Goal: Task Accomplishment & Management: Use online tool/utility

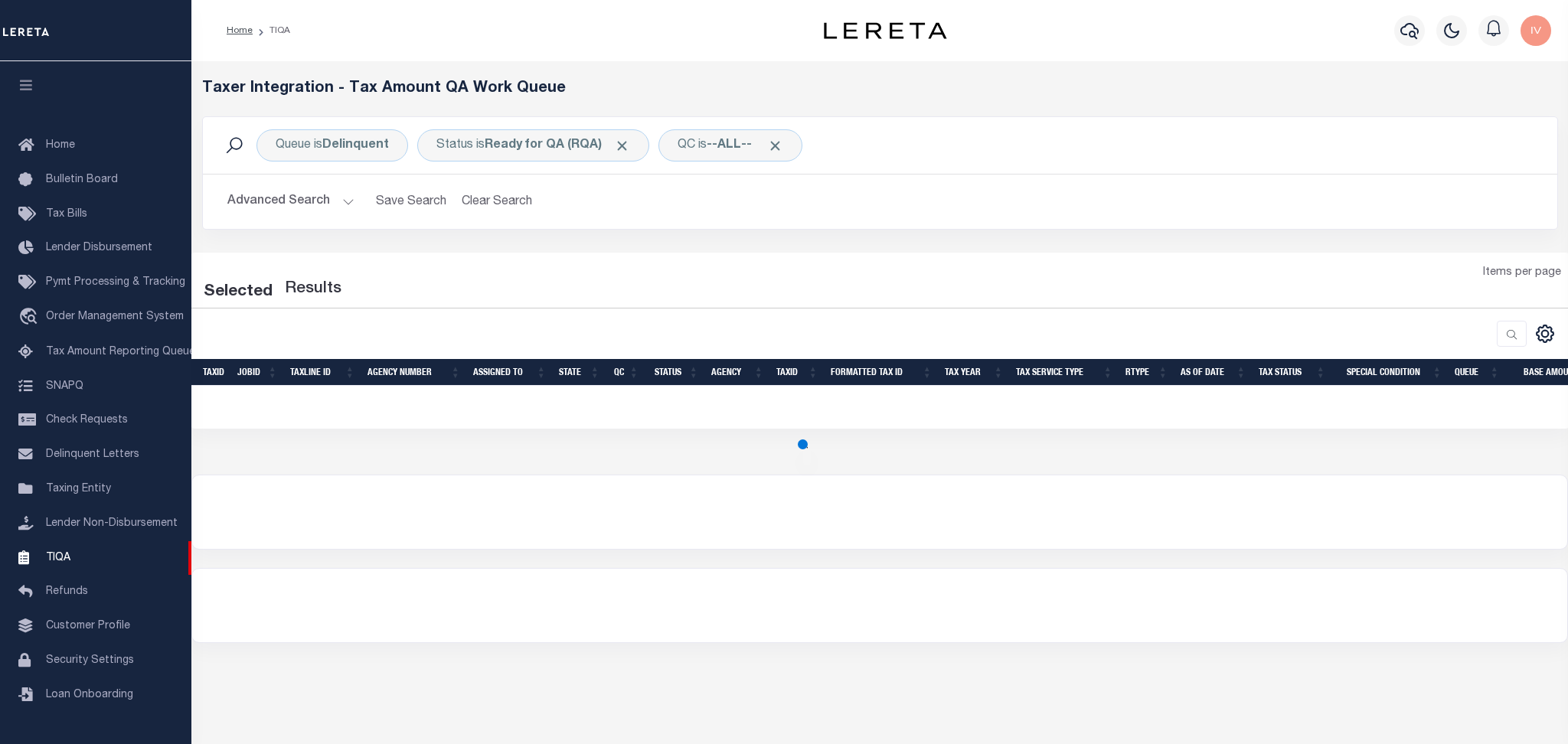
select select "200"
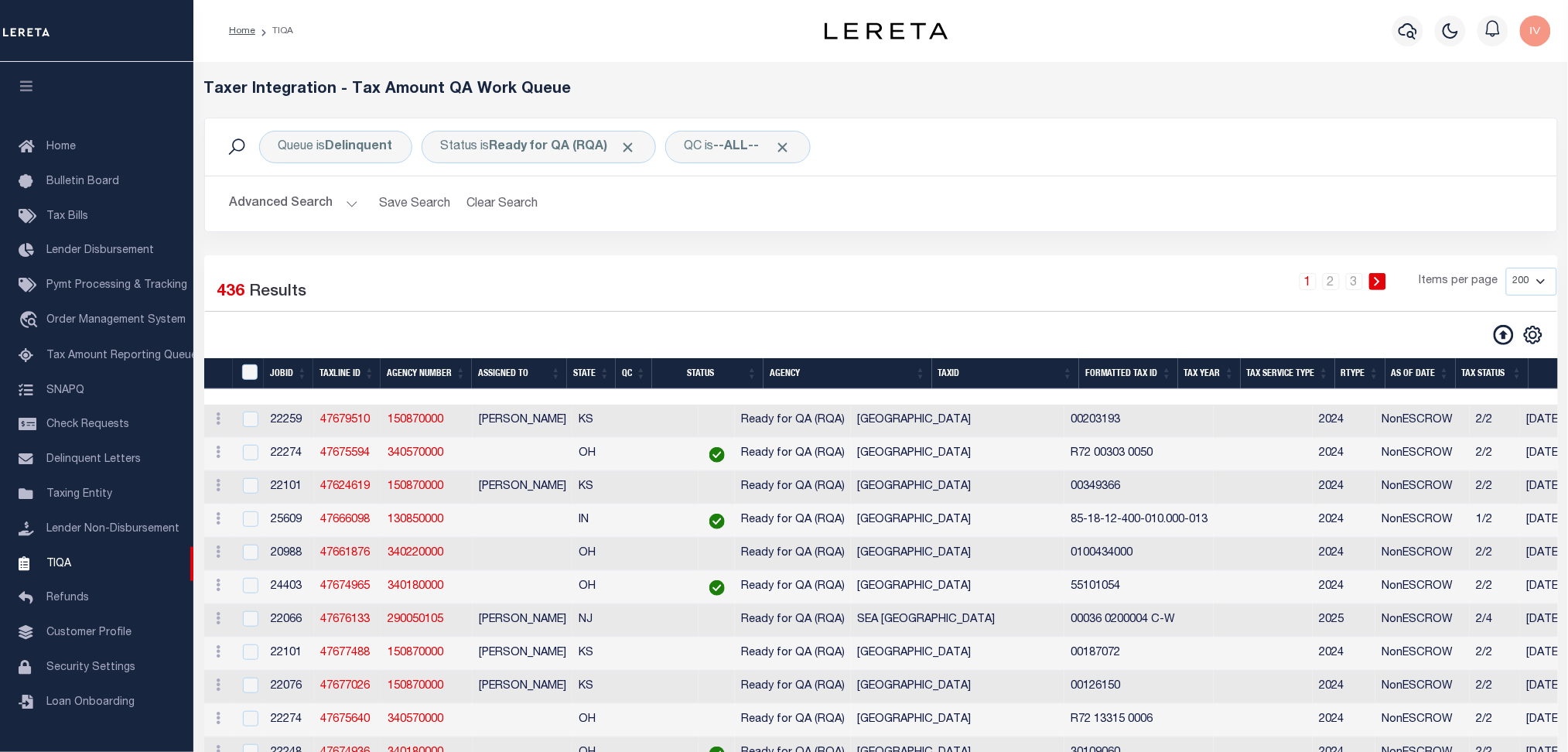
click at [128, 500] on link "Taxing Entity" at bounding box center [97, 494] width 193 height 35
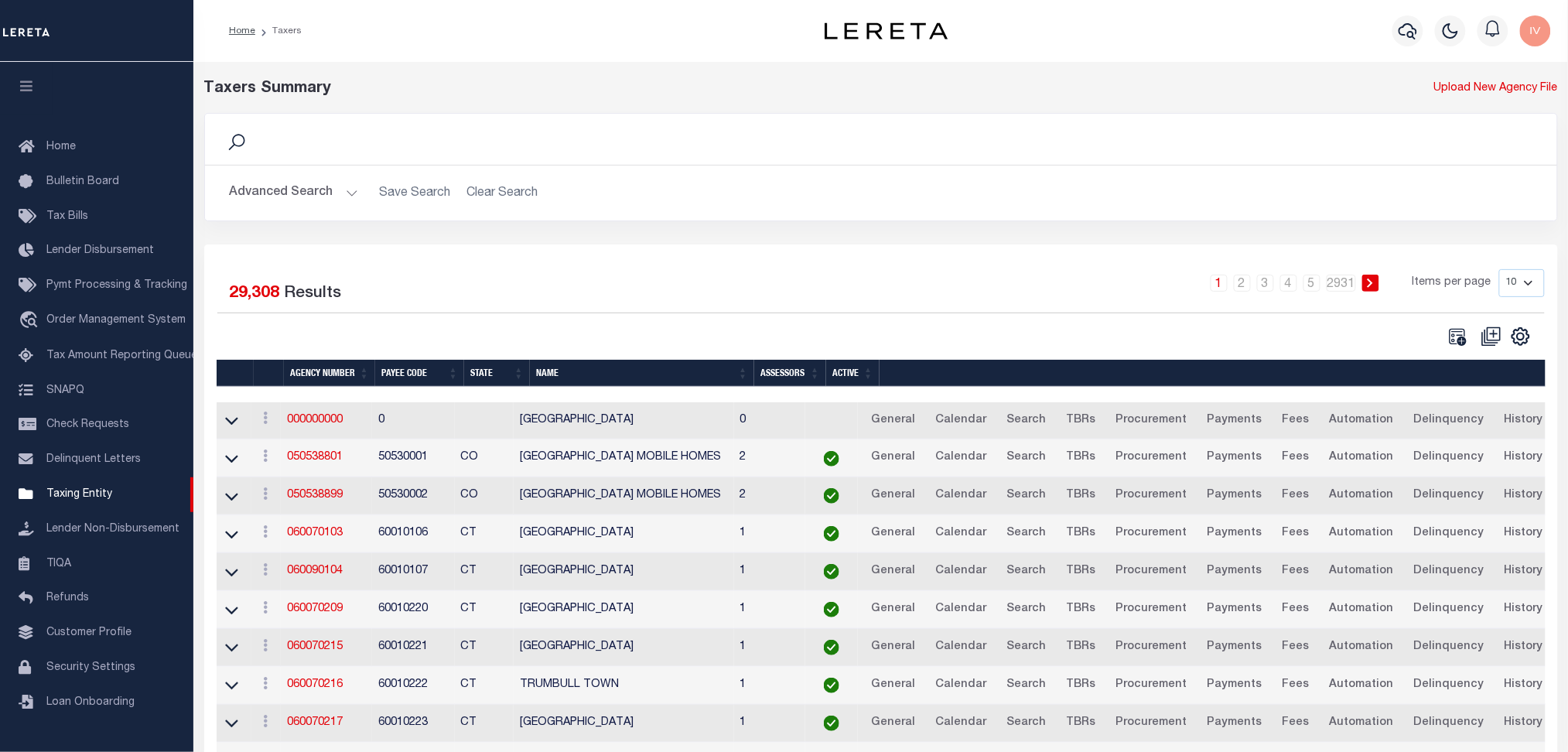
click at [131, 455] on link "Delinquent Letters" at bounding box center [97, 459] width 193 height 35
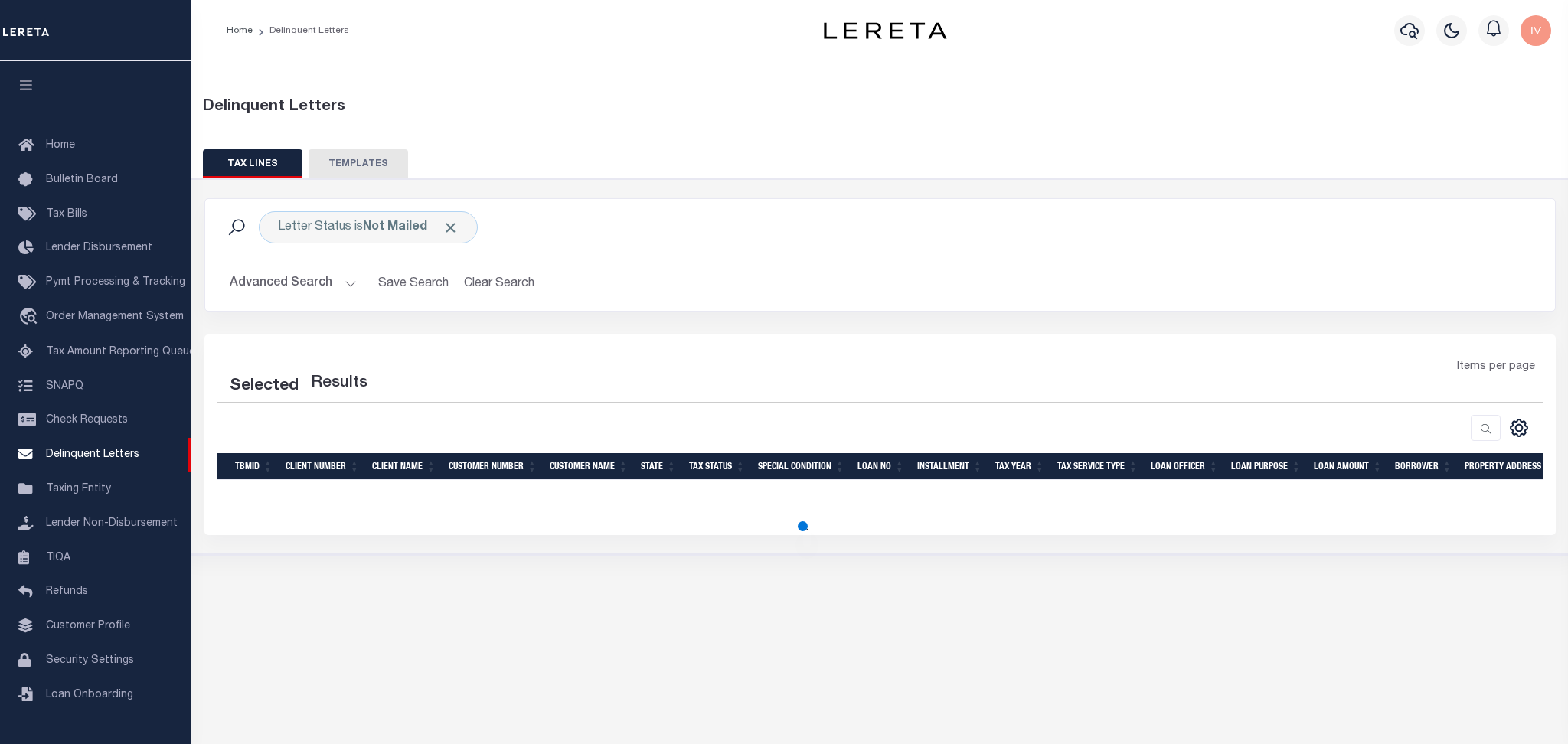
click at [365, 155] on button "TEMPLATES" at bounding box center [358, 164] width 99 height 29
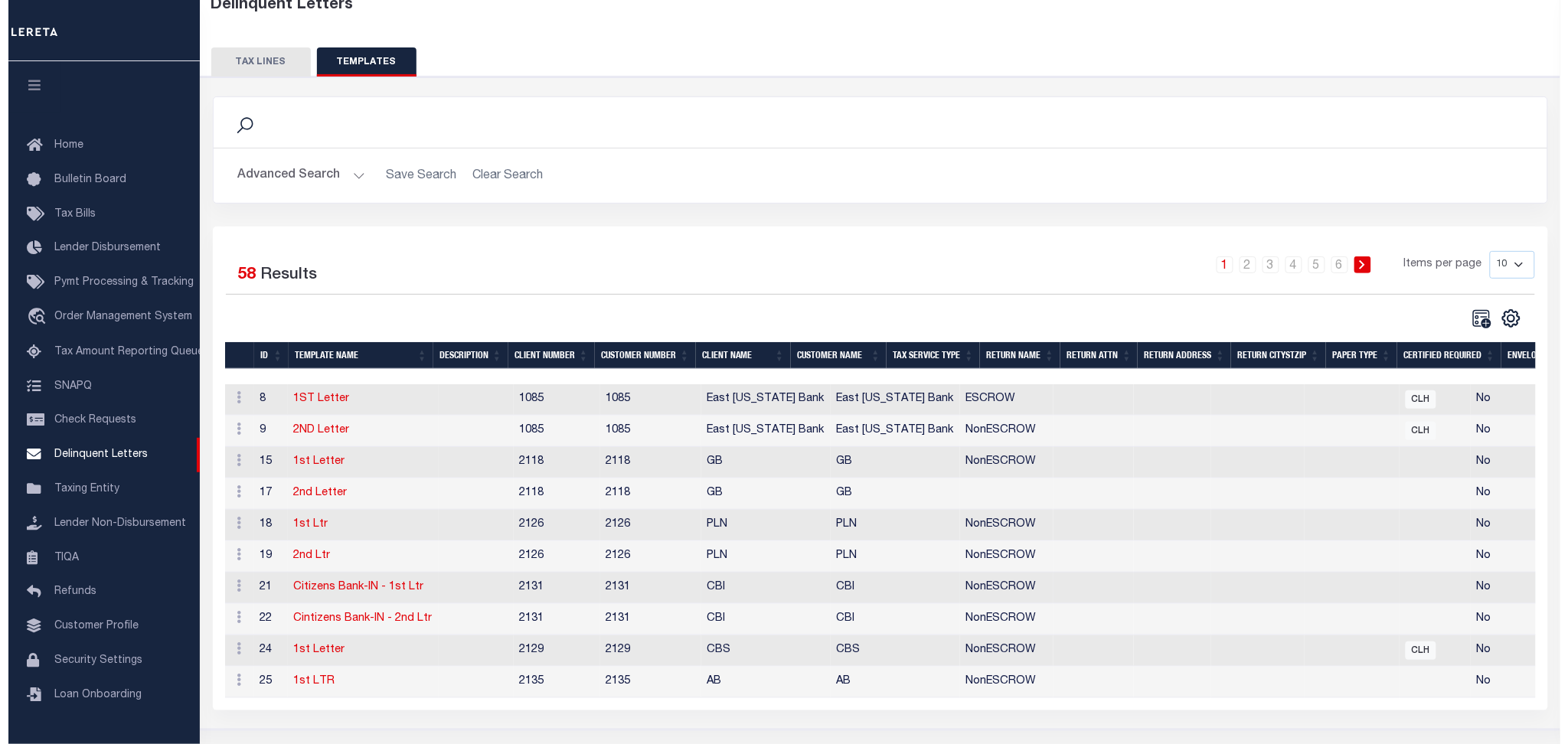
scroll to position [143, 0]
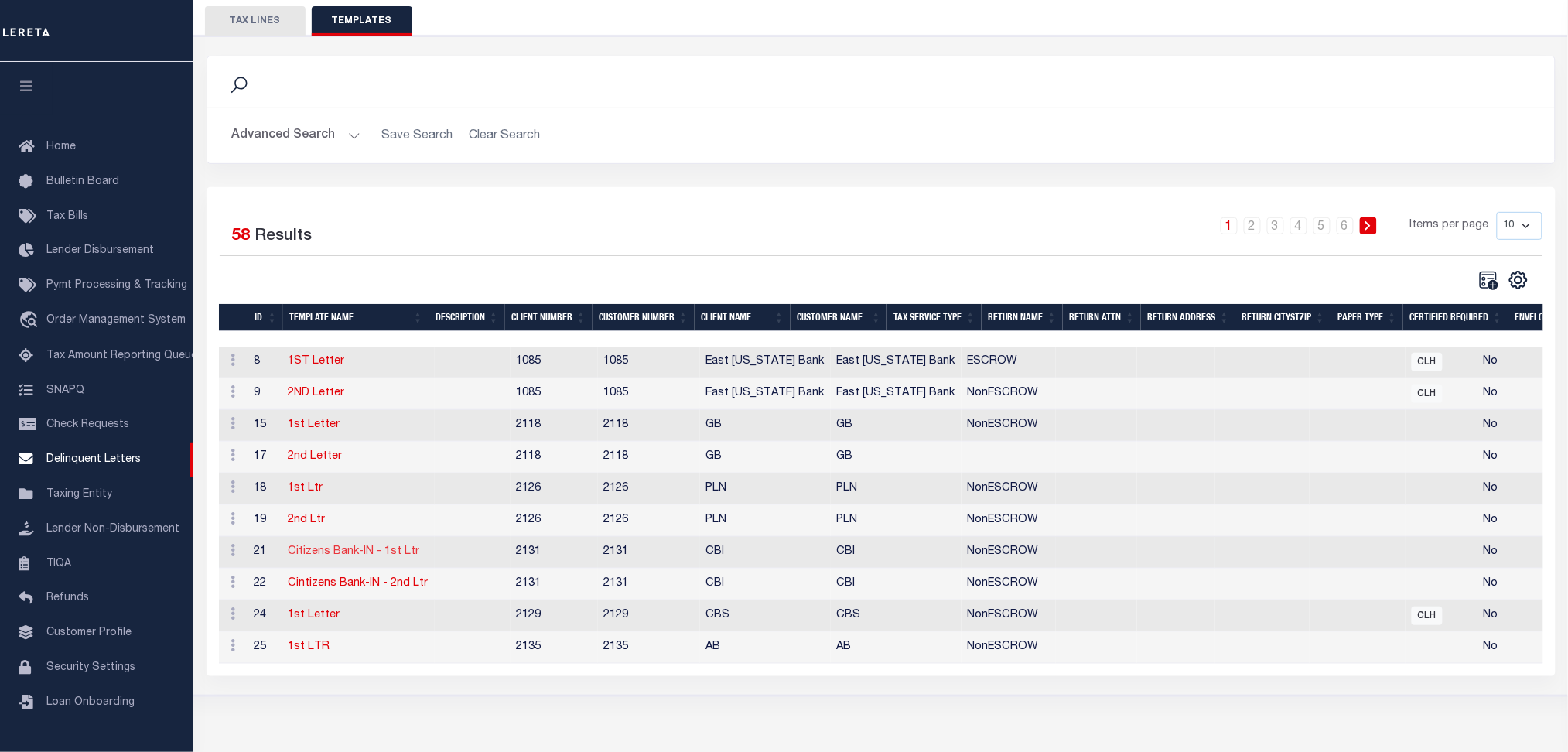
click at [357, 549] on link "Citizens Bank-IN - 1st Ltr" at bounding box center [354, 551] width 131 height 11
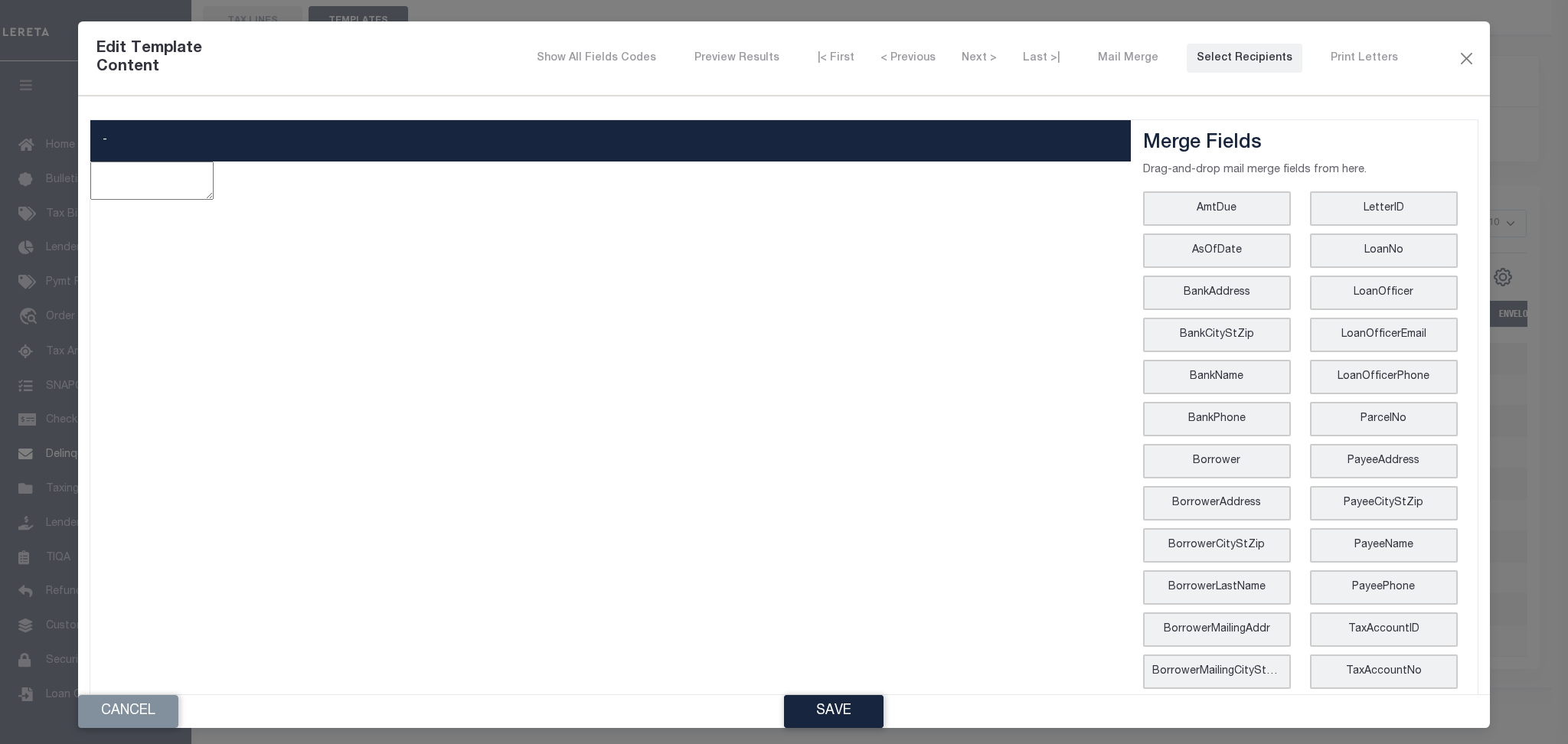
type textarea "<p style="text-align: center;"><img style="float: left;" src="data:image/png;ba…"
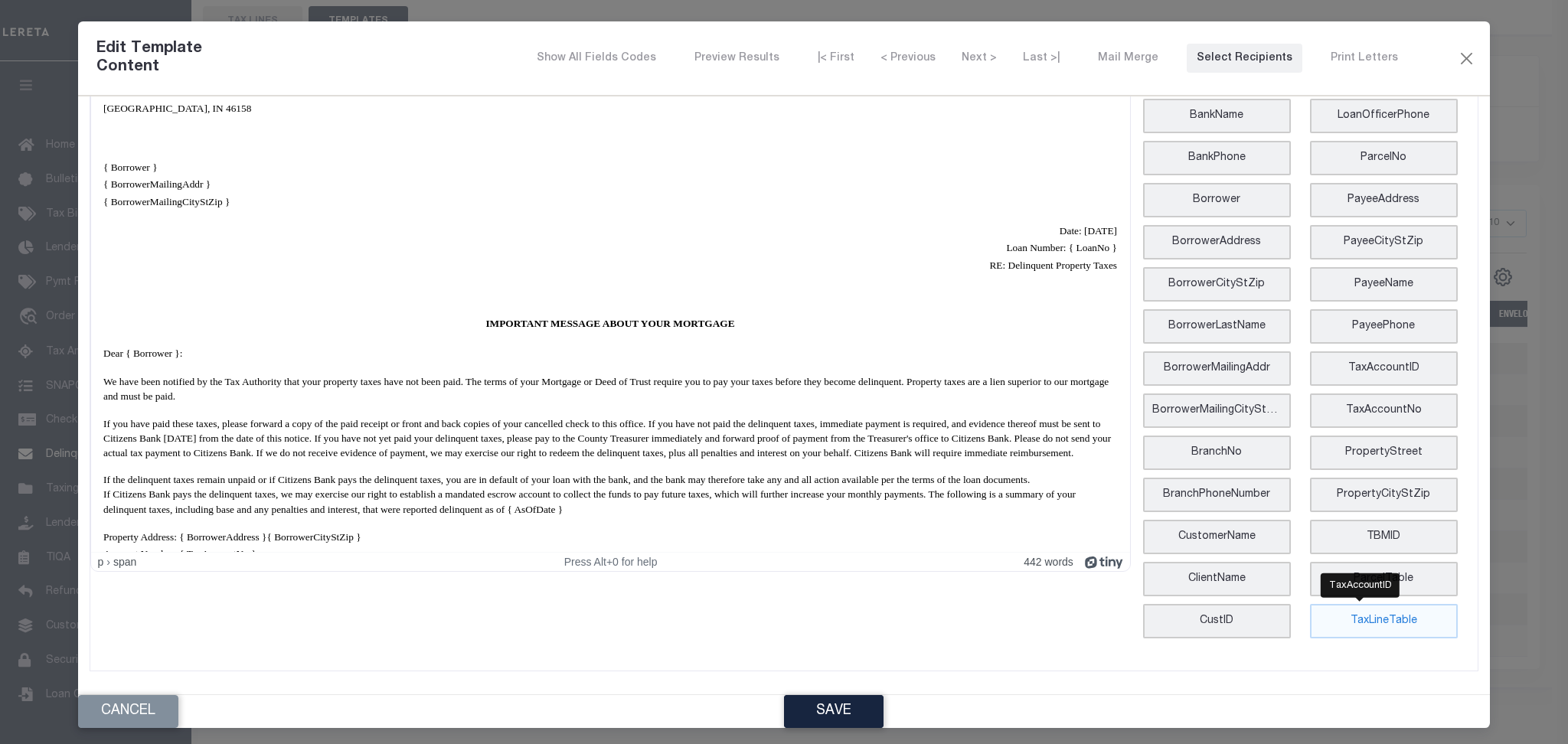
scroll to position [0, 0]
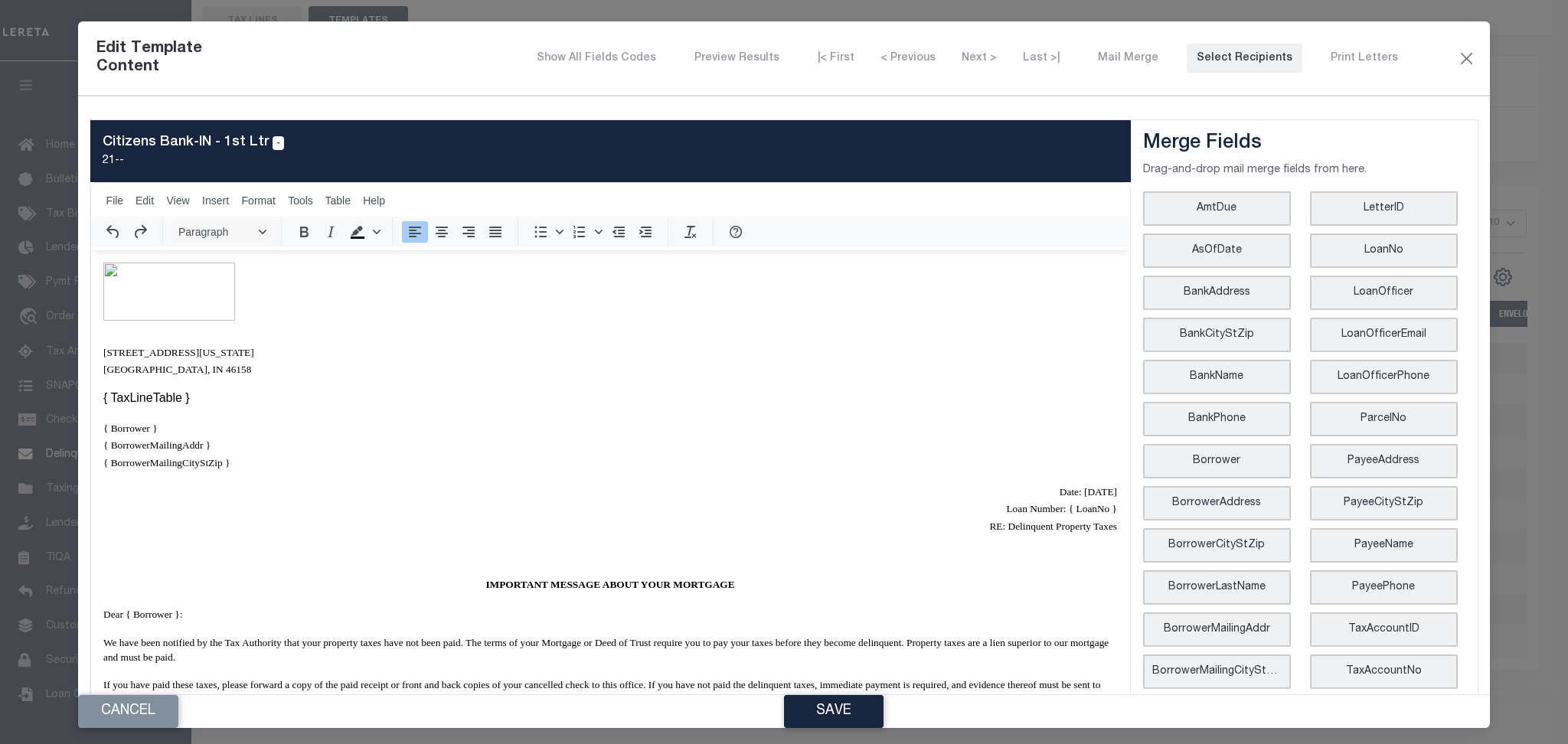
click at [1050, 75] on div "Edit Template Content Show All Fields Codes Preview Results |< First < Previous…" at bounding box center [784, 58] width 1411 height 74
click at [1248, 53] on div "Select Recipients" at bounding box center [1245, 59] width 96 height 16
